Goal: Task Accomplishment & Management: Manage account settings

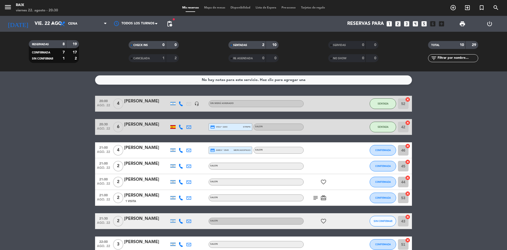
click at [315, 197] on icon "subject" at bounding box center [316, 197] width 6 height 6
click at [325, 179] on icon "favorite_border" at bounding box center [323, 182] width 6 height 6
click at [325, 220] on icon "favorite_border" at bounding box center [323, 221] width 6 height 6
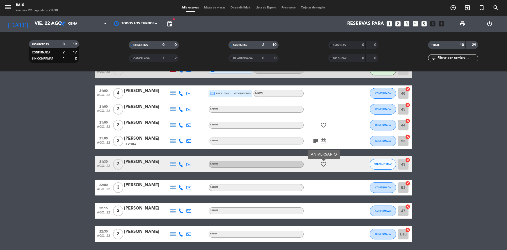
scroll to position [57, 0]
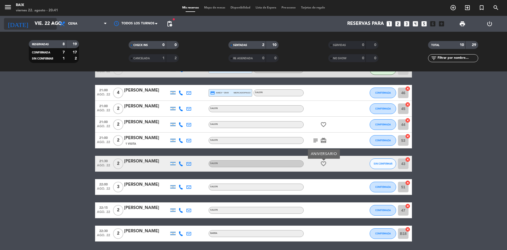
click at [54, 22] on icon "arrow_drop_down" at bounding box center [52, 24] width 6 height 6
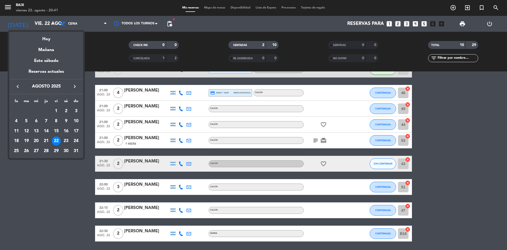
click at [65, 138] on div "23" at bounding box center [66, 140] width 9 height 9
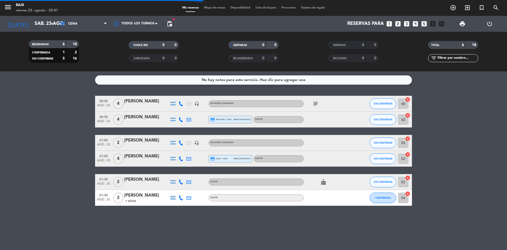
scroll to position [0, 0]
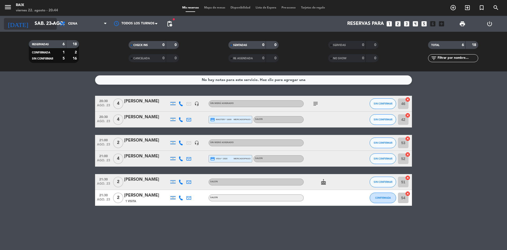
click at [40, 21] on input "sáb. 23 ago." at bounding box center [62, 23] width 61 height 11
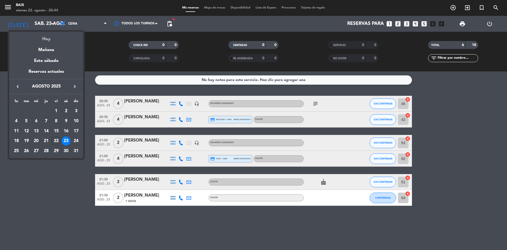
click at [49, 39] on div "Hoy" at bounding box center [46, 37] width 74 height 11
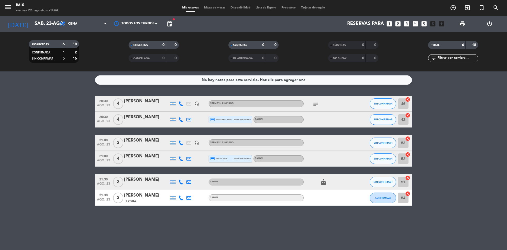
type input "vie. 22 ago."
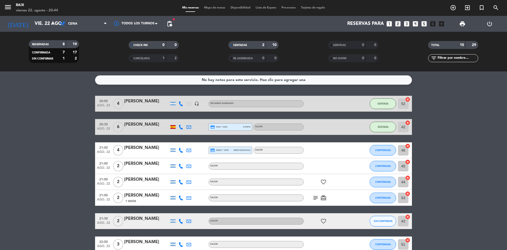
click at [128, 202] on span "1 Visita" at bounding box center [130, 201] width 11 height 4
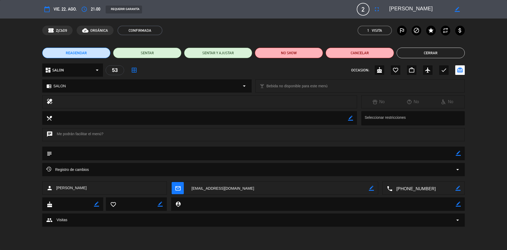
click at [456, 222] on span "arrow_drop_down" at bounding box center [458, 220] width 6 height 6
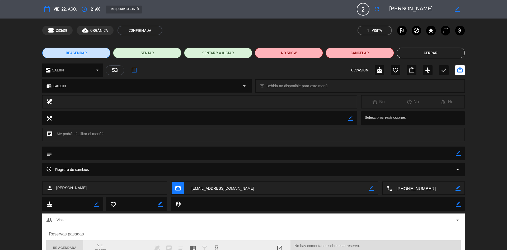
click at [425, 52] on button "Cerrar" at bounding box center [431, 53] width 68 height 11
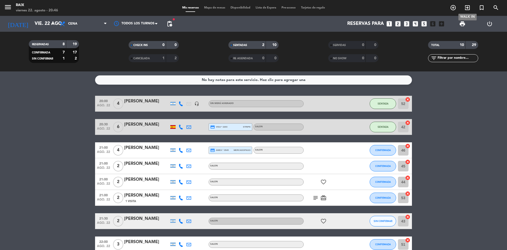
click at [467, 10] on icon "exit_to_app" at bounding box center [467, 7] width 6 height 6
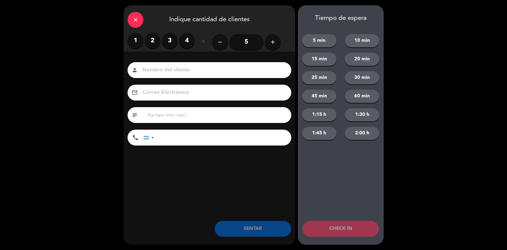
click at [137, 25] on div "close" at bounding box center [136, 20] width 16 height 16
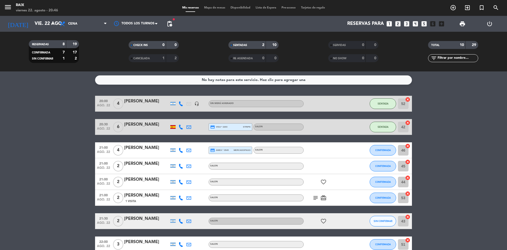
click at [415, 21] on icon "looks_4" at bounding box center [415, 23] width 7 height 7
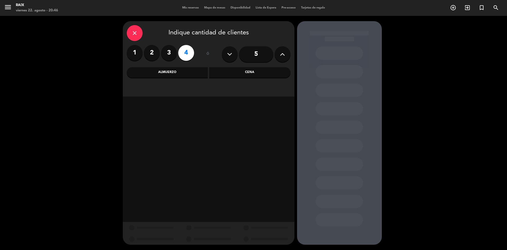
click at [216, 71] on div "Cena" at bounding box center [249, 72] width 81 height 11
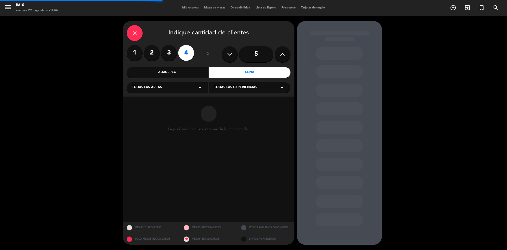
click at [189, 86] on div "Todas las áreas arrow_drop_down" at bounding box center [168, 87] width 82 height 11
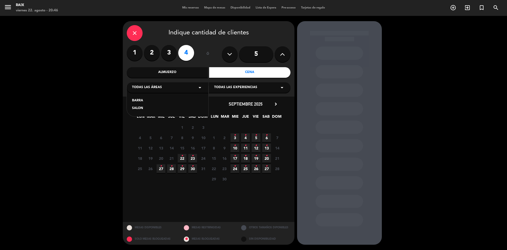
click at [93, 124] on div "close Indique cantidad de clientes 1 2 3 4 ó 5 Almuerzo Cena Todas las áreas ar…" at bounding box center [253, 133] width 507 height 234
click at [191, 155] on span "23 •" at bounding box center [192, 158] width 9 height 9
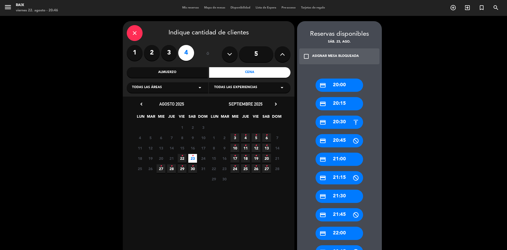
click at [336, 79] on div "credit_card 20:00" at bounding box center [340, 84] width 48 height 13
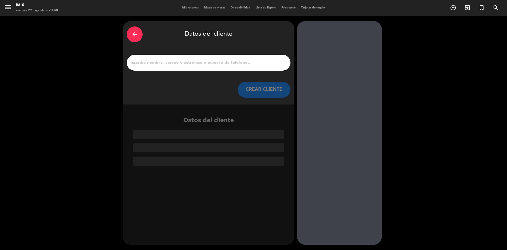
click at [179, 67] on div at bounding box center [209, 63] width 164 height 16
click at [175, 65] on input "1" at bounding box center [209, 62] width 156 height 7
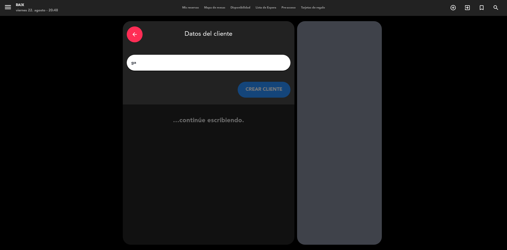
type input "g"
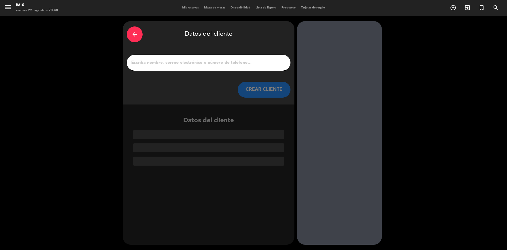
type input "B"
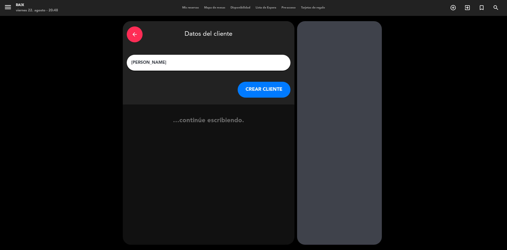
type input "[PERSON_NAME]"
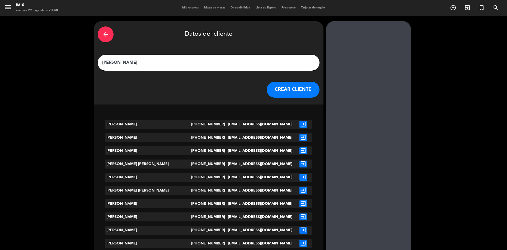
click at [267, 95] on button "CREAR CLIENTE" at bounding box center [293, 90] width 53 height 16
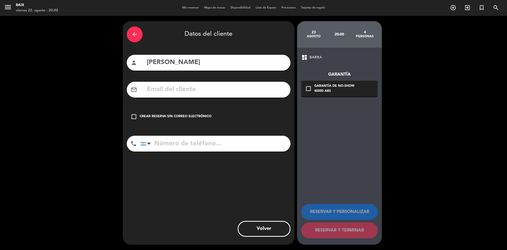
click at [192, 141] on input "tel" at bounding box center [216, 144] width 150 height 16
type input "1122564896"
click at [208, 119] on div "Crear reserva sin correo electrónico" at bounding box center [176, 116] width 72 height 5
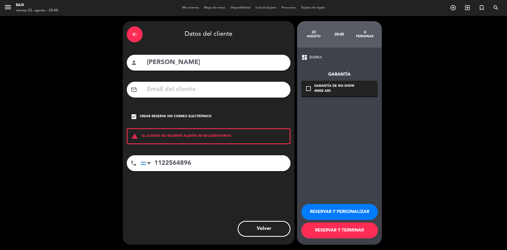
click at [344, 225] on button "RESERVAR Y TERMINAR" at bounding box center [339, 230] width 77 height 16
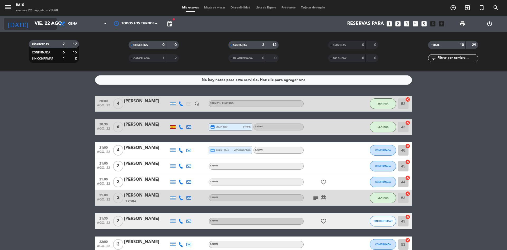
click at [32, 22] on input "vie. 22 ago." at bounding box center [62, 23] width 61 height 11
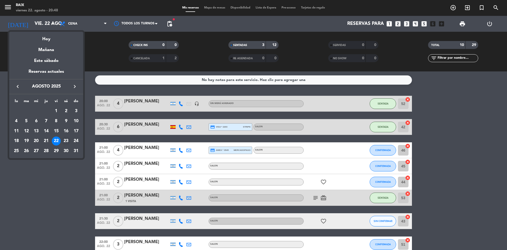
click at [64, 137] on div "23" at bounding box center [66, 140] width 9 height 9
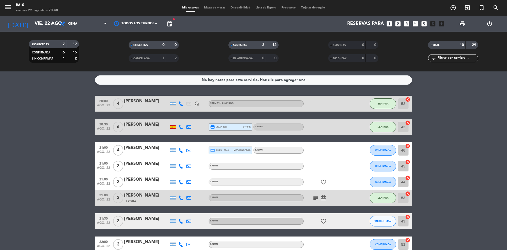
type input "sáb. 23 ago."
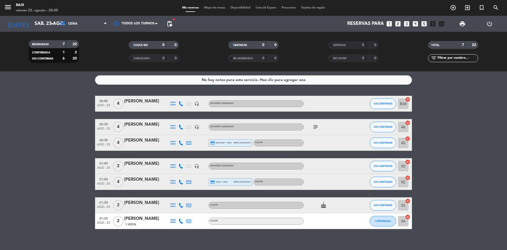
click at [408, 100] on icon "cancel" at bounding box center [407, 99] width 5 height 5
click at [403, 102] on icon "border_all" at bounding box center [404, 103] width 6 height 6
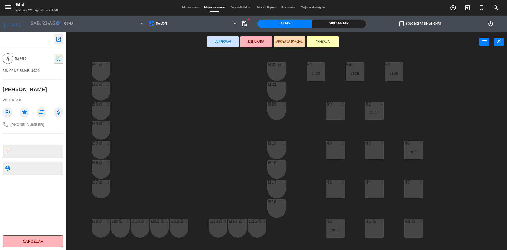
click at [329, 146] on div "40 3" at bounding box center [335, 150] width 18 height 18
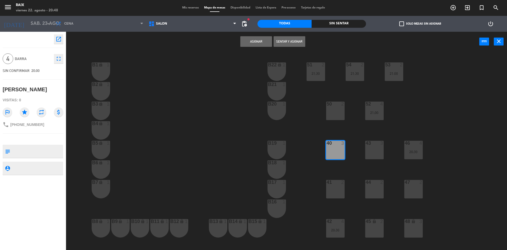
click at [375, 153] on div "43 3" at bounding box center [374, 150] width 18 height 18
click at [243, 42] on button "Asignar" at bounding box center [256, 41] width 32 height 11
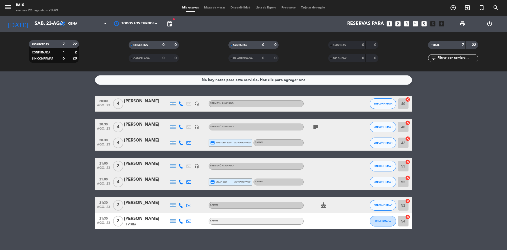
click at [315, 129] on icon "subject" at bounding box center [316, 127] width 6 height 6
click at [327, 99] on div at bounding box center [328, 104] width 48 height 16
click at [320, 102] on div at bounding box center [328, 104] width 48 height 16
click at [121, 106] on span "4" at bounding box center [118, 103] width 10 height 11
click at [136, 103] on div "[PERSON_NAME]" at bounding box center [146, 101] width 45 height 7
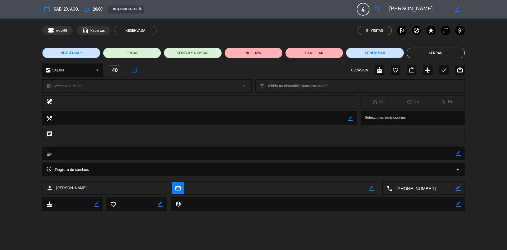
click at [460, 155] on icon "border_color" at bounding box center [458, 153] width 5 height 5
click at [447, 154] on textarea at bounding box center [254, 152] width 404 height 13
type textarea "Dos adultos dos niños (7 y 13)"
click at [458, 152] on icon at bounding box center [458, 153] width 5 height 5
click at [438, 54] on button "Cerrar" at bounding box center [436, 53] width 58 height 11
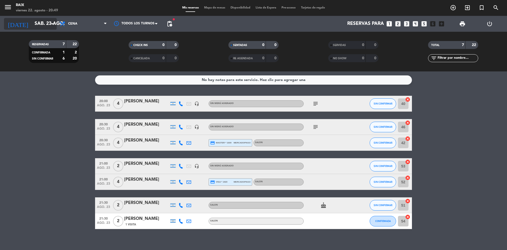
click at [45, 26] on input "sáb. 23 ago." at bounding box center [62, 23] width 61 height 11
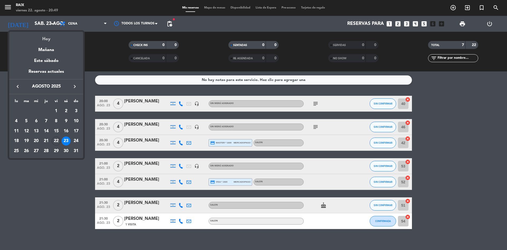
click at [46, 42] on div "Hoy" at bounding box center [46, 37] width 74 height 11
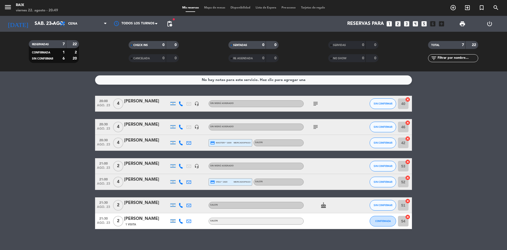
type input "vie. 22 ago."
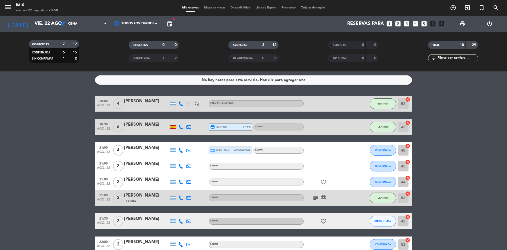
click at [38, 153] on bookings-row "20:00 ago. 22 4 [PERSON_NAME] headset_mic Sin menú asignado SENTADA 52 cancel 2…" at bounding box center [253, 197] width 507 height 203
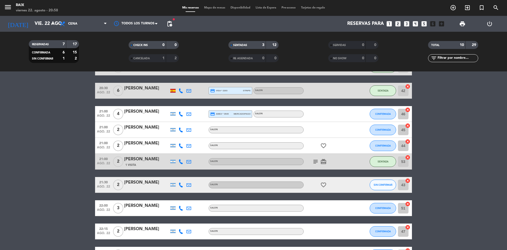
scroll to position [36, 0]
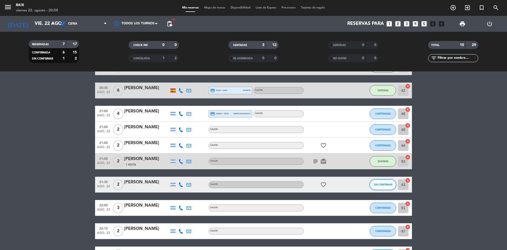
click at [384, 184] on span "SIN CONFIRMAR" at bounding box center [383, 184] width 19 height 3
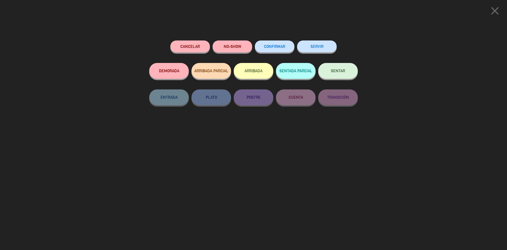
click at [336, 71] on span "SENTAR" at bounding box center [338, 70] width 14 height 4
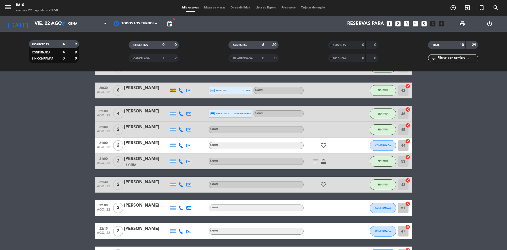
click at [144, 58] on span "CANCELADA" at bounding box center [141, 58] width 16 height 3
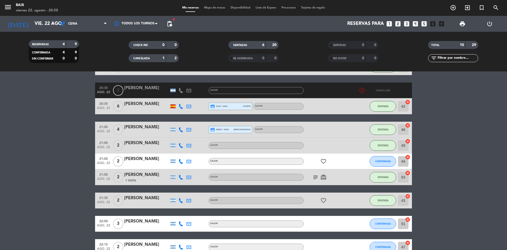
click at [136, 59] on span "CANCELADA" at bounding box center [141, 58] width 16 height 3
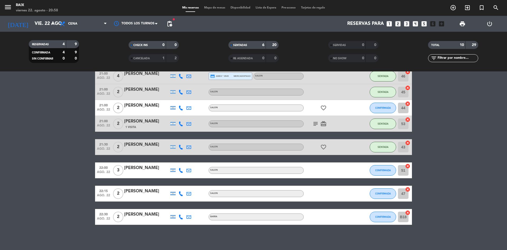
scroll to position [73, 0]
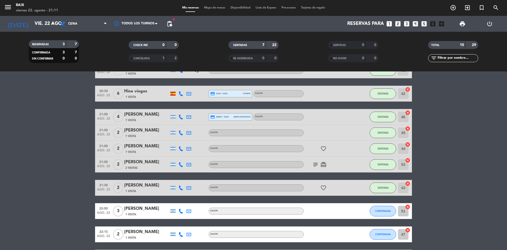
scroll to position [75, 0]
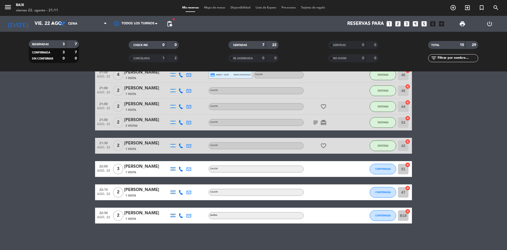
click at [68, 173] on bookings-row "20:00 [DATE] 4 [PERSON_NAME] 1 Visita headset_mic Sin menú asignado SENTADA 52 …" at bounding box center [253, 121] width 507 height 203
